Goal: Use online tool/utility: Utilize a website feature to perform a specific function

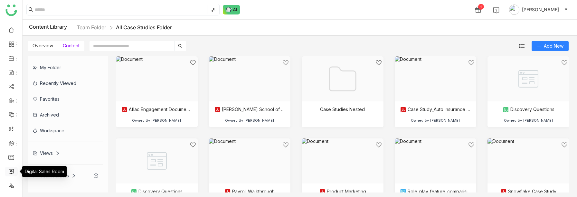
scroll to position [12, 0]
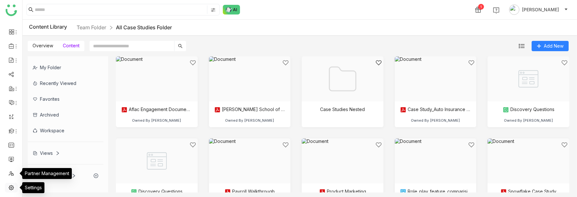
click at [9, 186] on link at bounding box center [11, 187] width 6 height 5
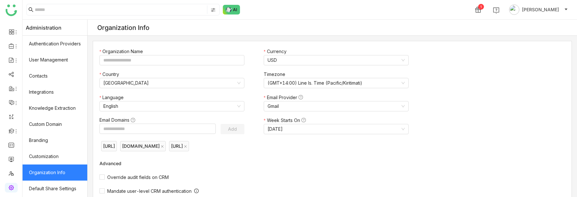
type input "*******"
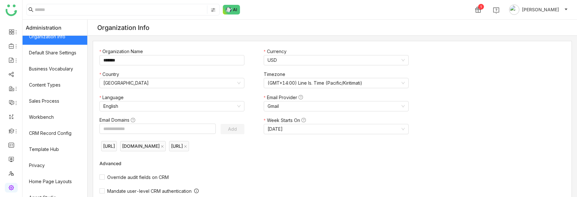
scroll to position [145, 0]
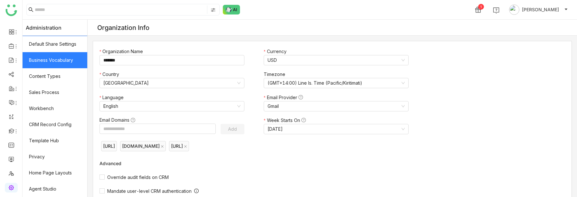
click at [50, 59] on link "Business Vocabulary" at bounding box center [55, 60] width 65 height 16
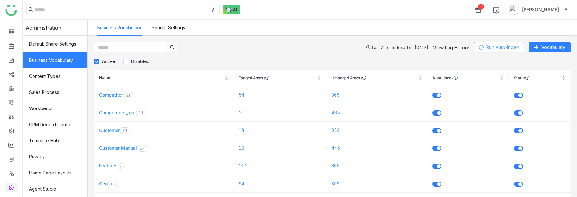
click at [503, 48] on span "Run Auto-Index" at bounding box center [502, 47] width 33 height 7
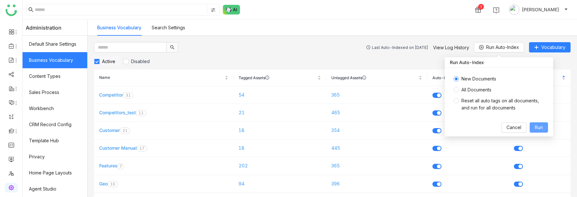
click at [537, 127] on span "Run" at bounding box center [539, 127] width 8 height 7
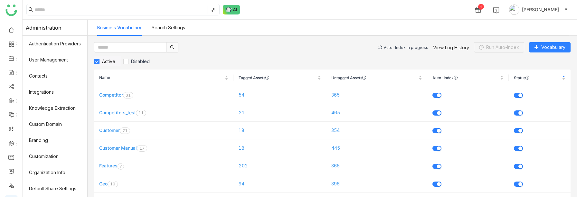
click at [399, 46] on div "Auto-Index in progress" at bounding box center [406, 47] width 44 height 5
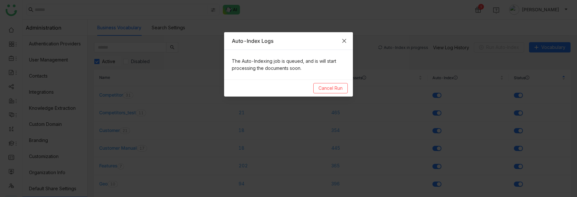
click at [344, 40] on icon "Close" at bounding box center [344, 40] width 5 height 5
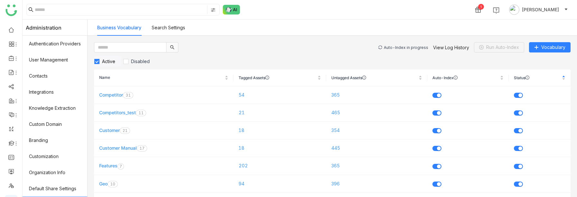
click at [405, 46] on div "Auto-Index in progress" at bounding box center [406, 47] width 44 height 5
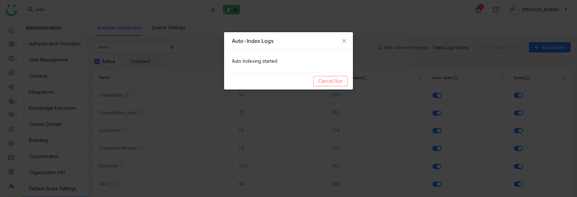
click at [331, 82] on span "Cancel Run" at bounding box center [331, 81] width 24 height 7
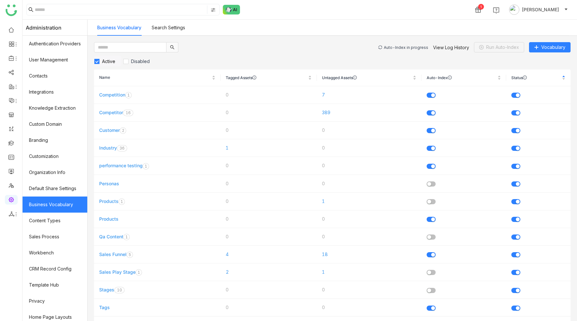
click at [401, 47] on div "Auto-Index in progress" at bounding box center [406, 47] width 44 height 5
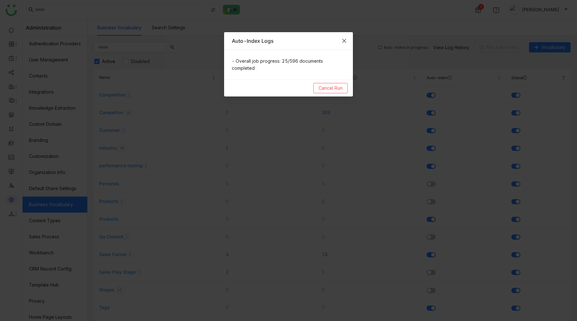
click at [344, 40] on icon "Close" at bounding box center [344, 40] width 5 height 5
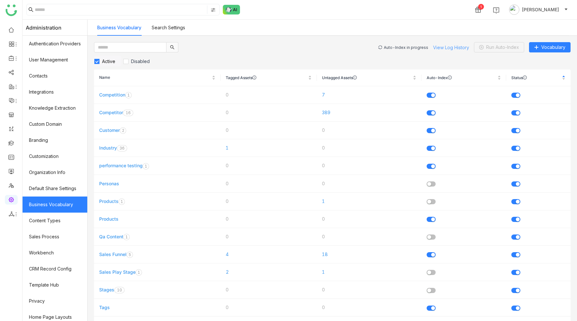
click at [449, 46] on link "View Log History" at bounding box center [451, 47] width 36 height 5
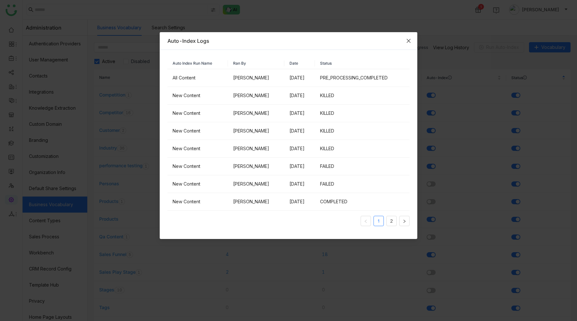
click at [409, 41] on icon "Close" at bounding box center [408, 40] width 5 height 5
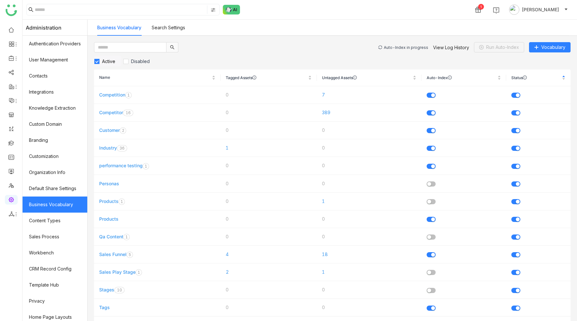
click at [399, 46] on div "Auto-Index in progress" at bounding box center [406, 47] width 44 height 5
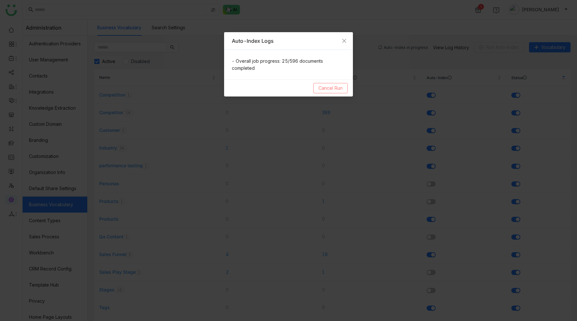
click at [337, 87] on span "Cancel Run" at bounding box center [331, 88] width 24 height 7
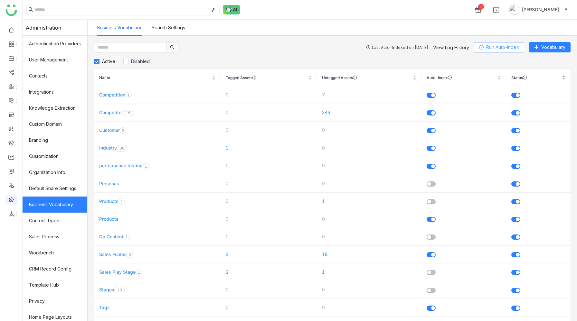
click at [485, 47] on button "Run Auto-Index" at bounding box center [499, 47] width 50 height 10
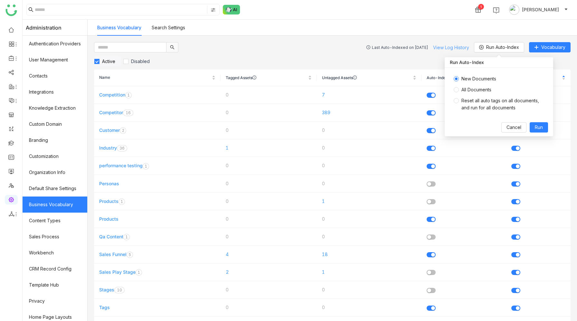
click at [443, 48] on link "View Log History" at bounding box center [451, 47] width 36 height 5
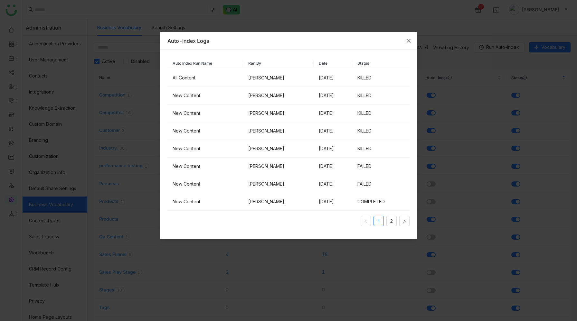
click at [409, 42] on icon "Close" at bounding box center [409, 41] width 4 height 4
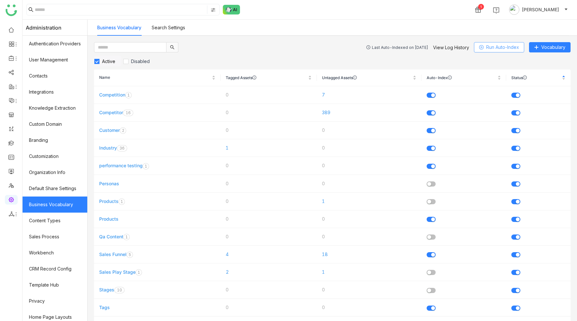
click at [490, 46] on span "Run Auto-Index" at bounding box center [502, 47] width 33 height 7
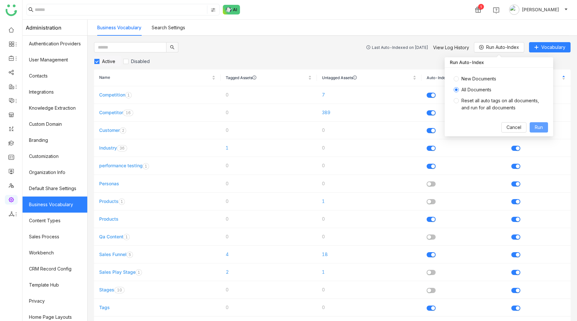
click at [535, 128] on span "Run" at bounding box center [539, 127] width 8 height 7
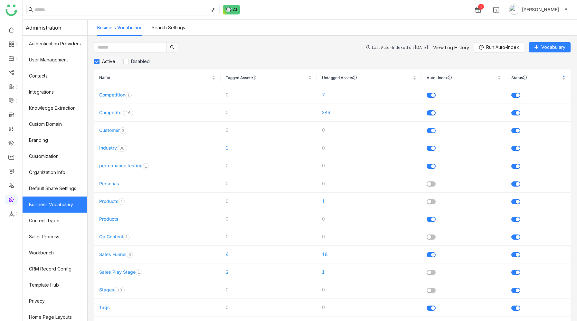
click at [383, 49] on div "Last Auto-Indexed on Jul 23, 2025" at bounding box center [400, 47] width 56 height 5
click at [394, 47] on div "Auto-Index in progress" at bounding box center [406, 47] width 44 height 5
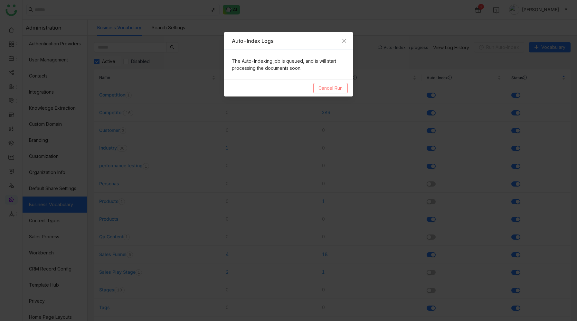
click at [329, 90] on span "Cancel Run" at bounding box center [331, 88] width 24 height 7
